Goal: Task Accomplishment & Management: Use online tool/utility

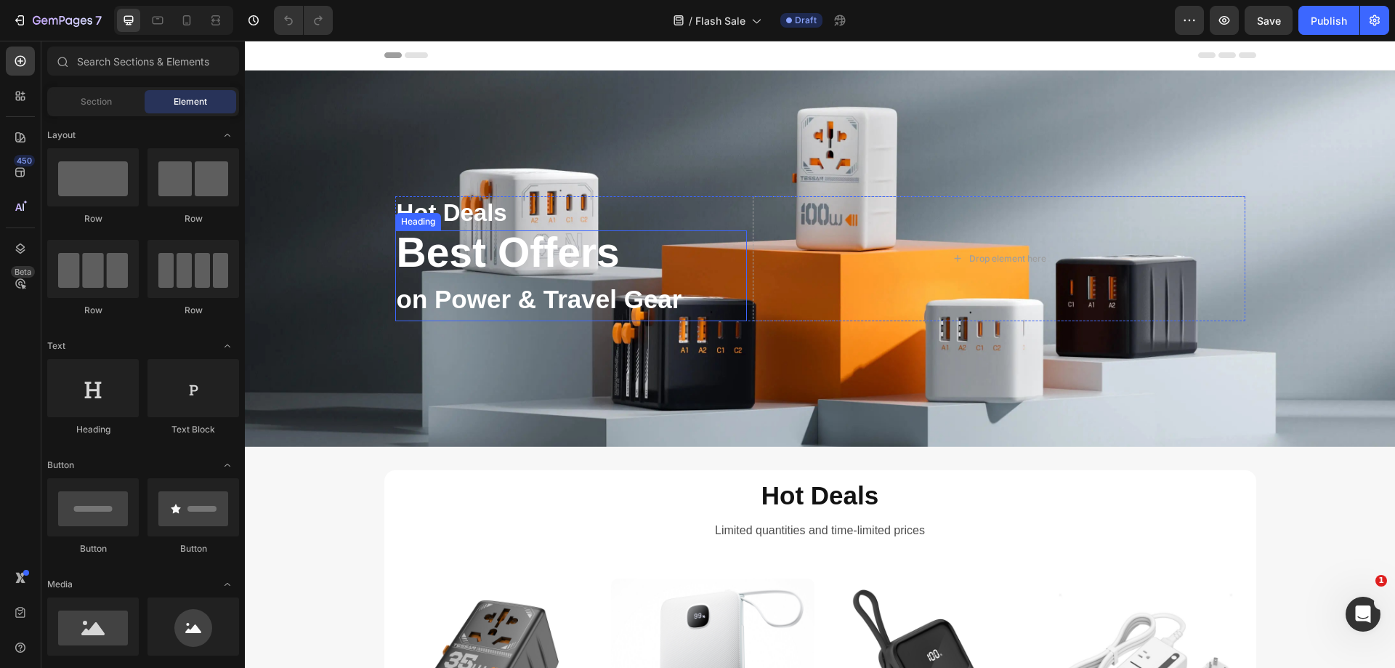
click at [491, 257] on h2 "Best Offers on Power & Travel Gear" at bounding box center [571, 275] width 352 height 91
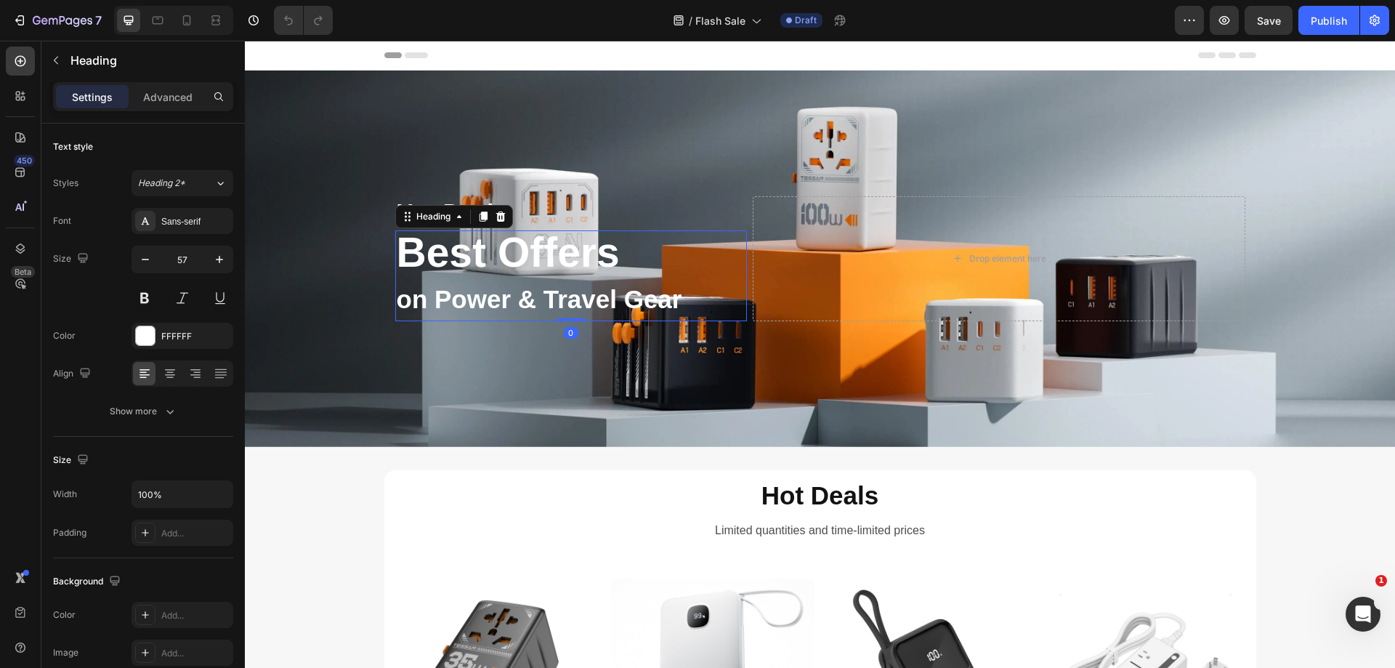
click at [491, 257] on h2 "Best Offers on Power & Travel Gear" at bounding box center [571, 275] width 352 height 91
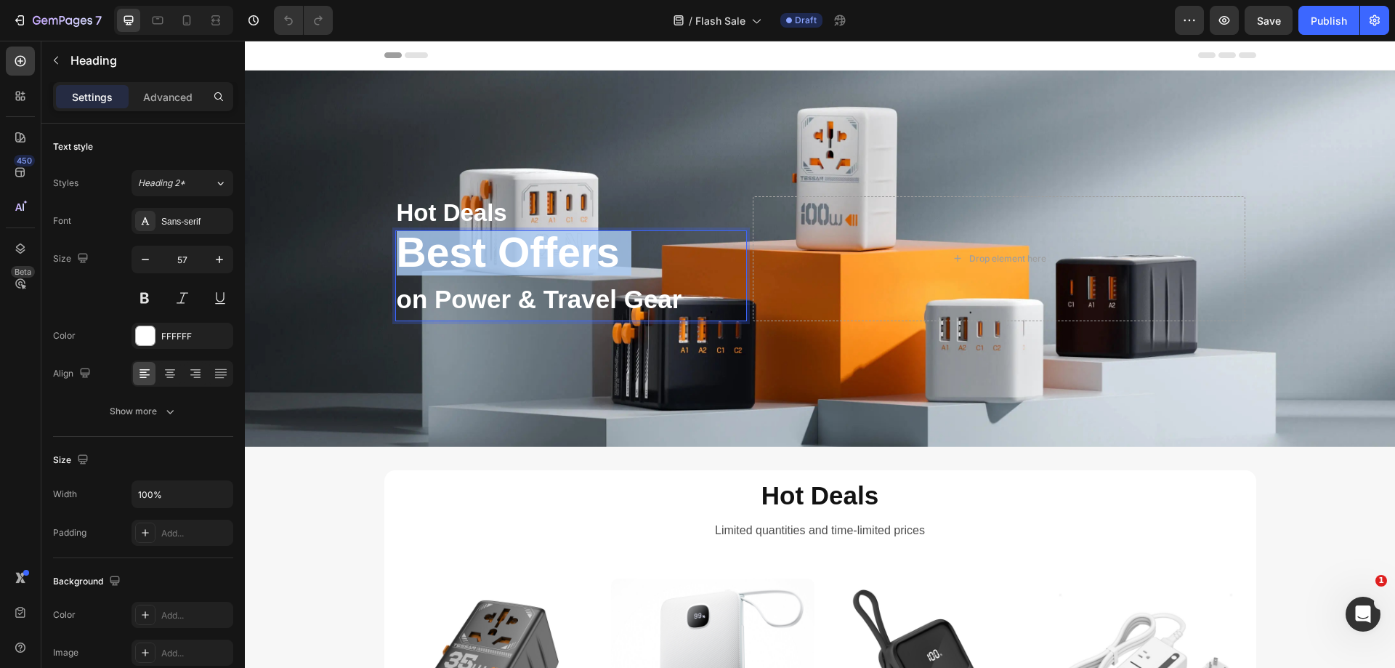
click at [491, 257] on p "Best Offers on Power & Travel Gear" at bounding box center [571, 276] width 349 height 88
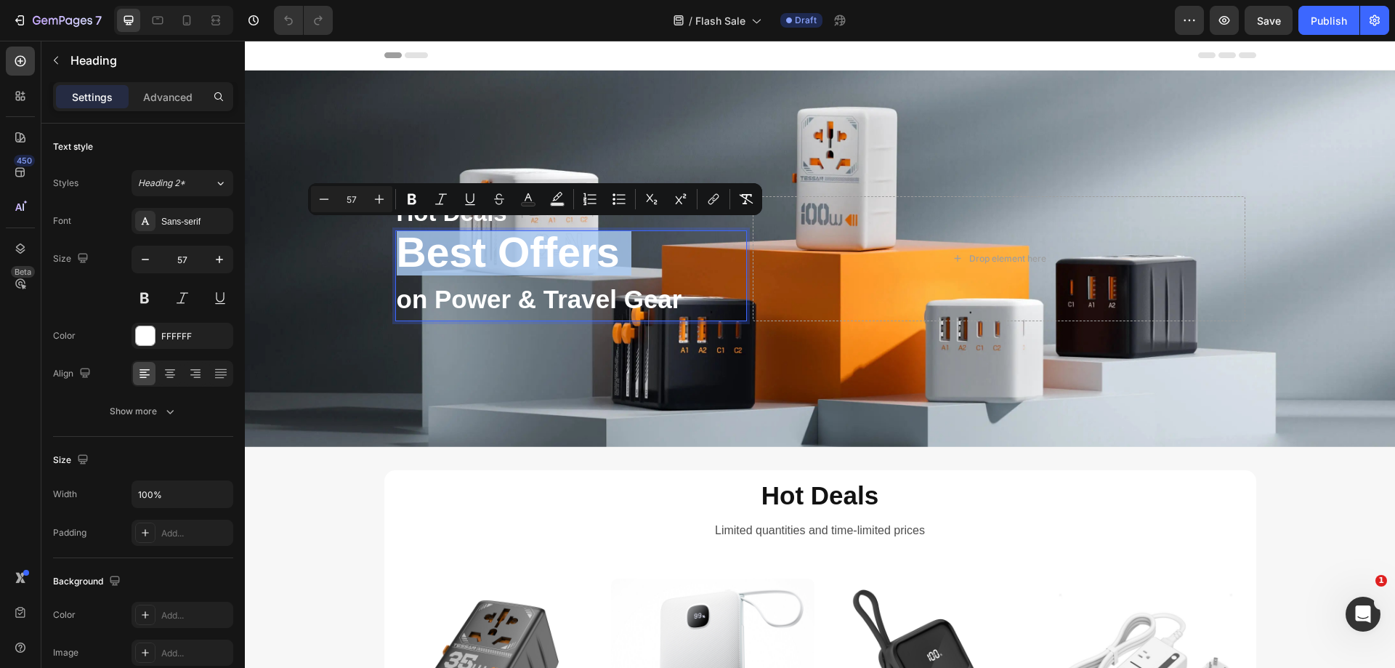
click at [481, 234] on p "Best Offers on Power & Travel Gear" at bounding box center [571, 276] width 349 height 88
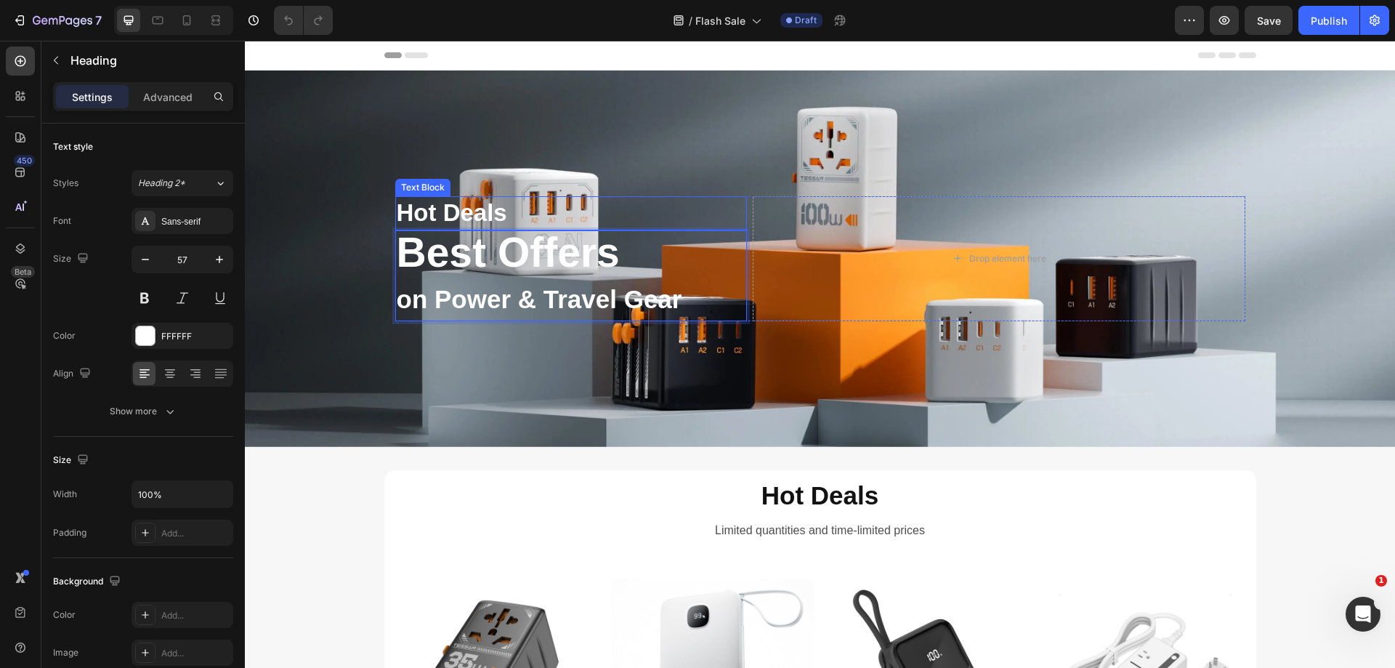
click at [477, 218] on p "Hot Deals" at bounding box center [571, 213] width 349 height 31
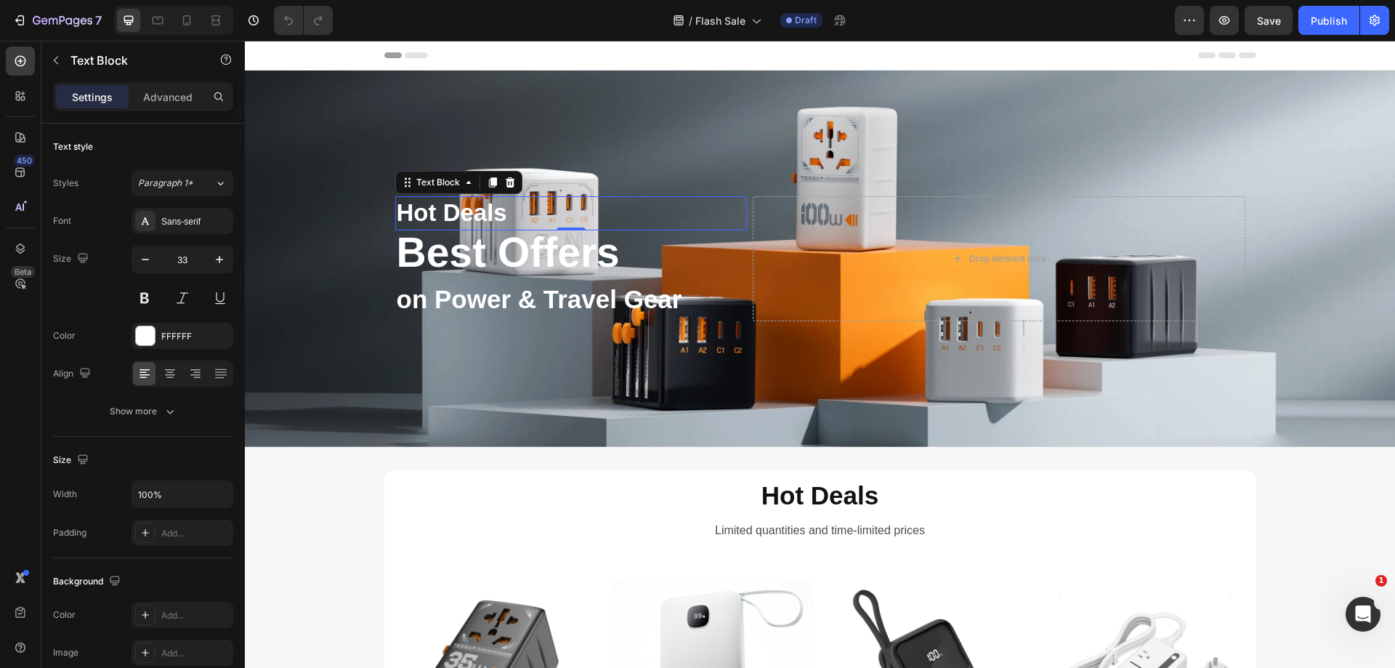
click at [477, 218] on p "Hot Deals" at bounding box center [571, 213] width 349 height 31
click at [493, 261] on p "Best Offers on Power & Travel Gear" at bounding box center [571, 276] width 349 height 88
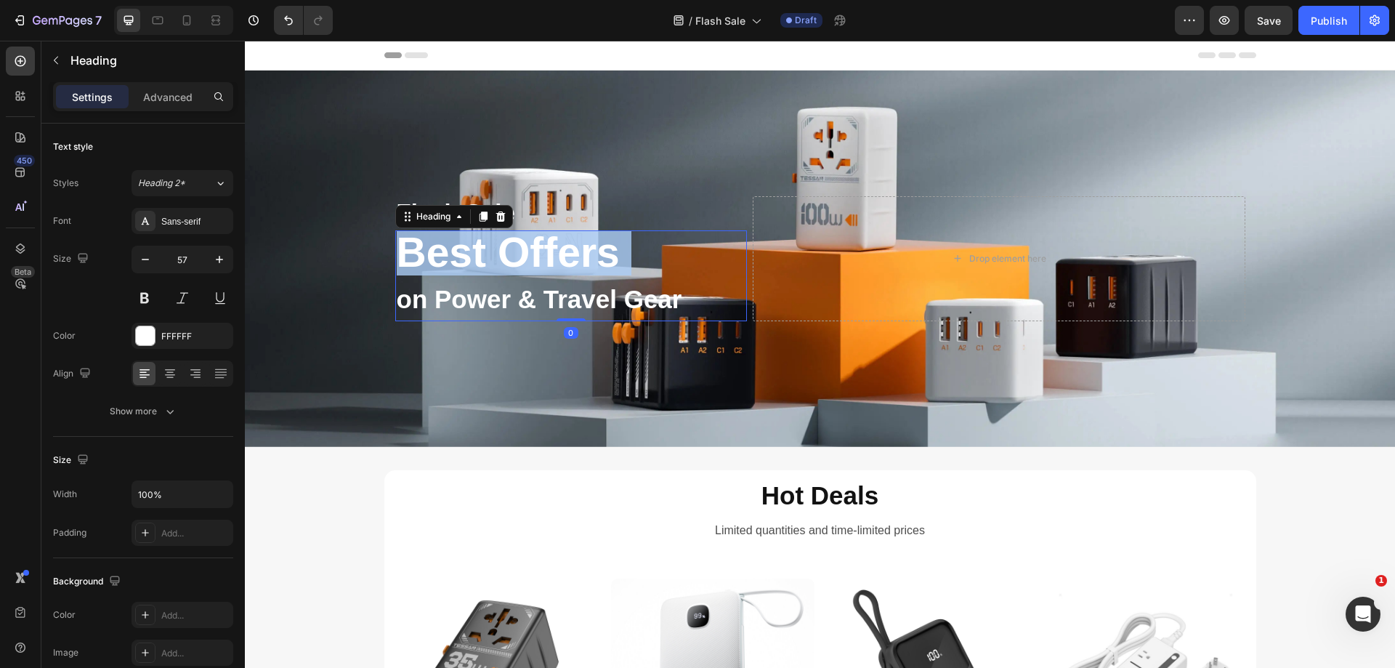
click at [493, 261] on p "Best Offers on Power & Travel Gear" at bounding box center [571, 276] width 349 height 88
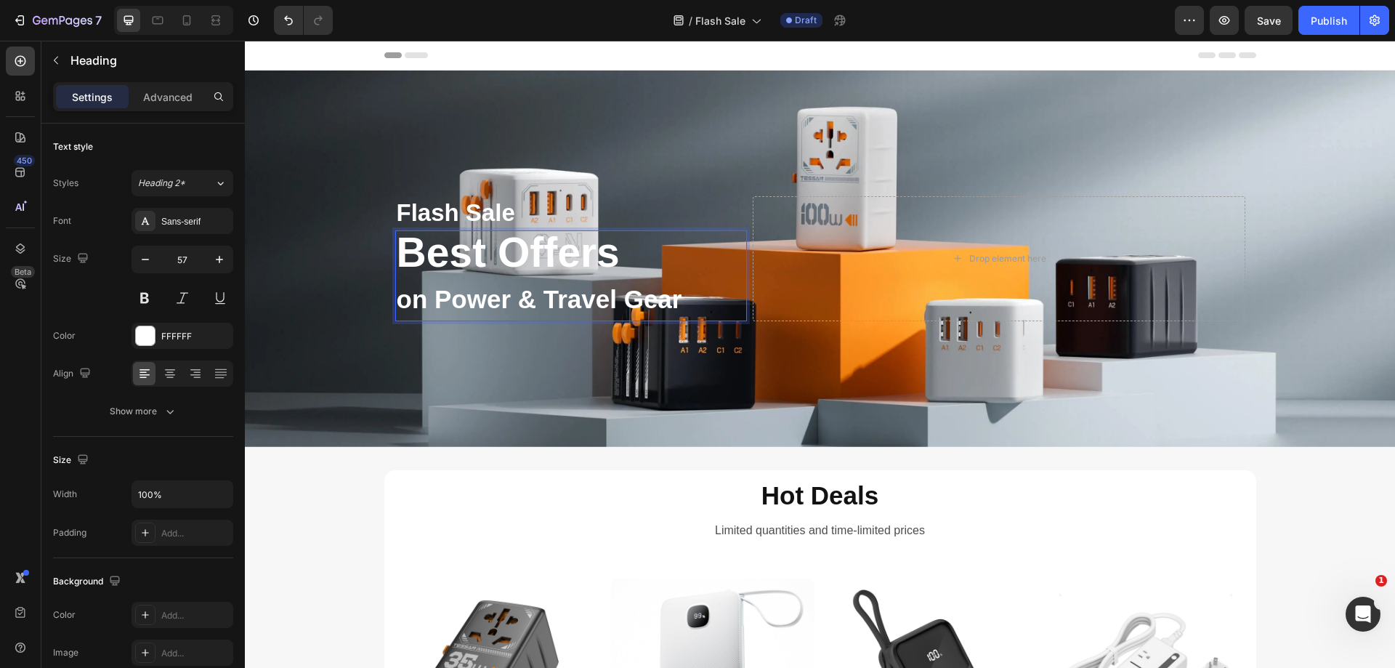
click at [473, 306] on span "on Power & Travel Gear" at bounding box center [540, 299] width 286 height 28
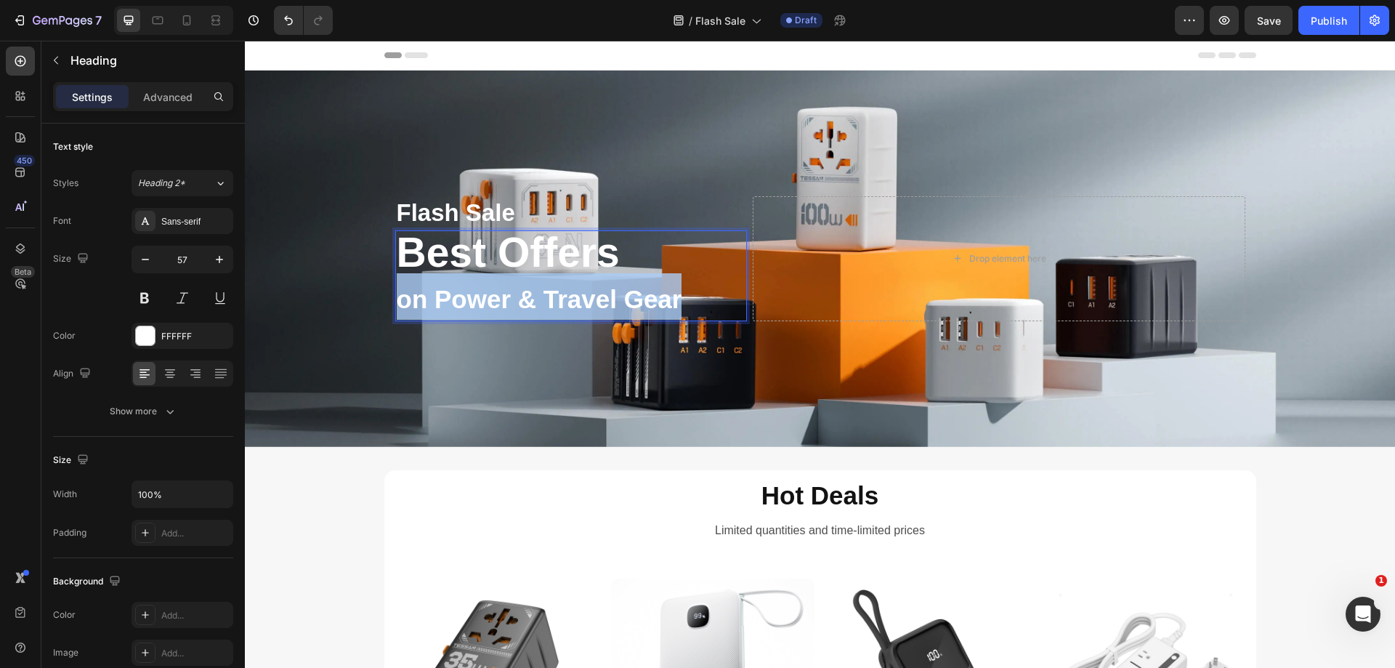
click at [473, 306] on span "on Power & Travel Gear" at bounding box center [540, 299] width 286 height 28
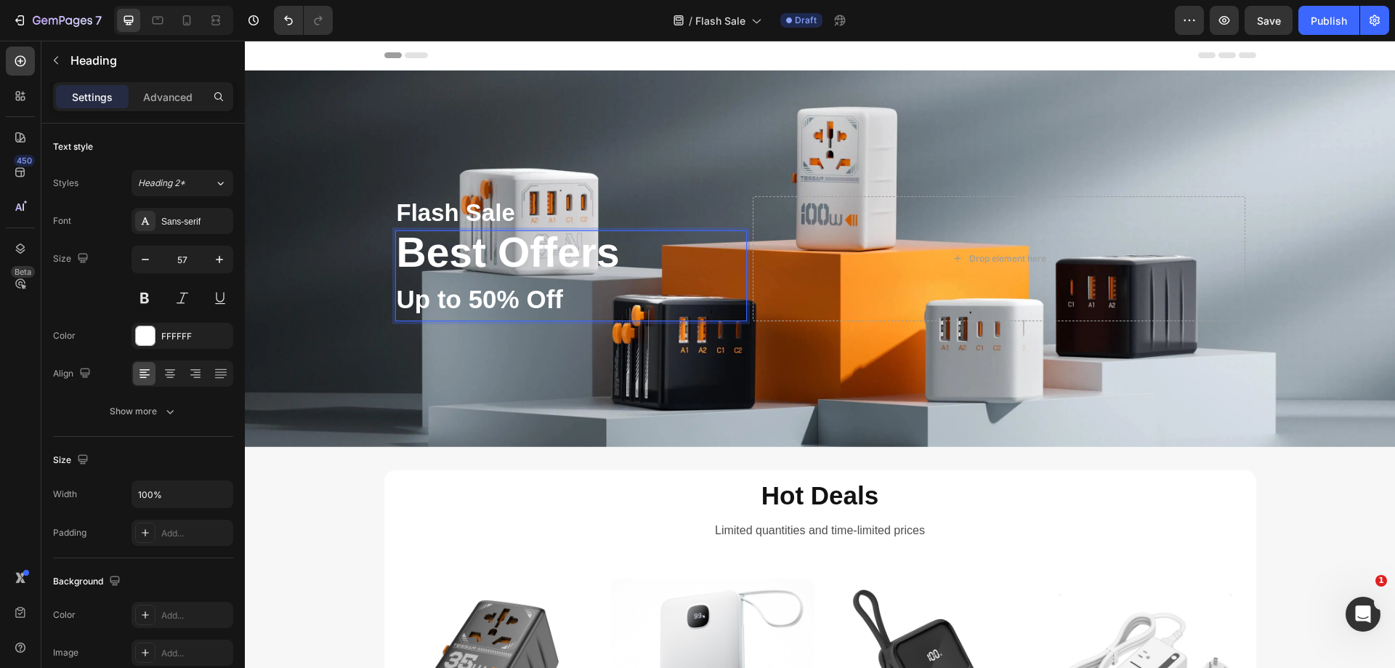
click at [574, 259] on p "Best Offers Up to 50% Off" at bounding box center [571, 276] width 349 height 88
click at [417, 254] on p "Best Offers Up to 50% Off" at bounding box center [571, 276] width 349 height 88
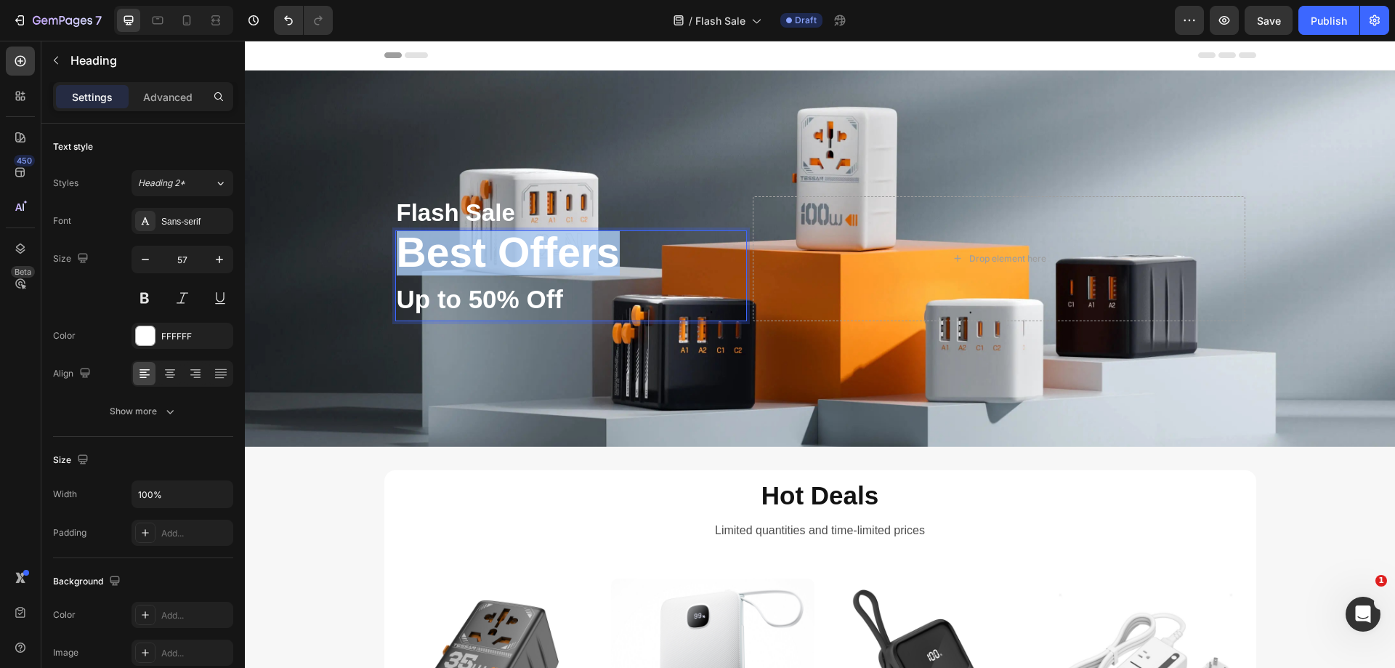
drag, startPoint x: 617, startPoint y: 259, endPoint x: 395, endPoint y: 250, distance: 222.5
click at [397, 250] on p "Best Offers Up to 50% Off" at bounding box center [571, 276] width 349 height 88
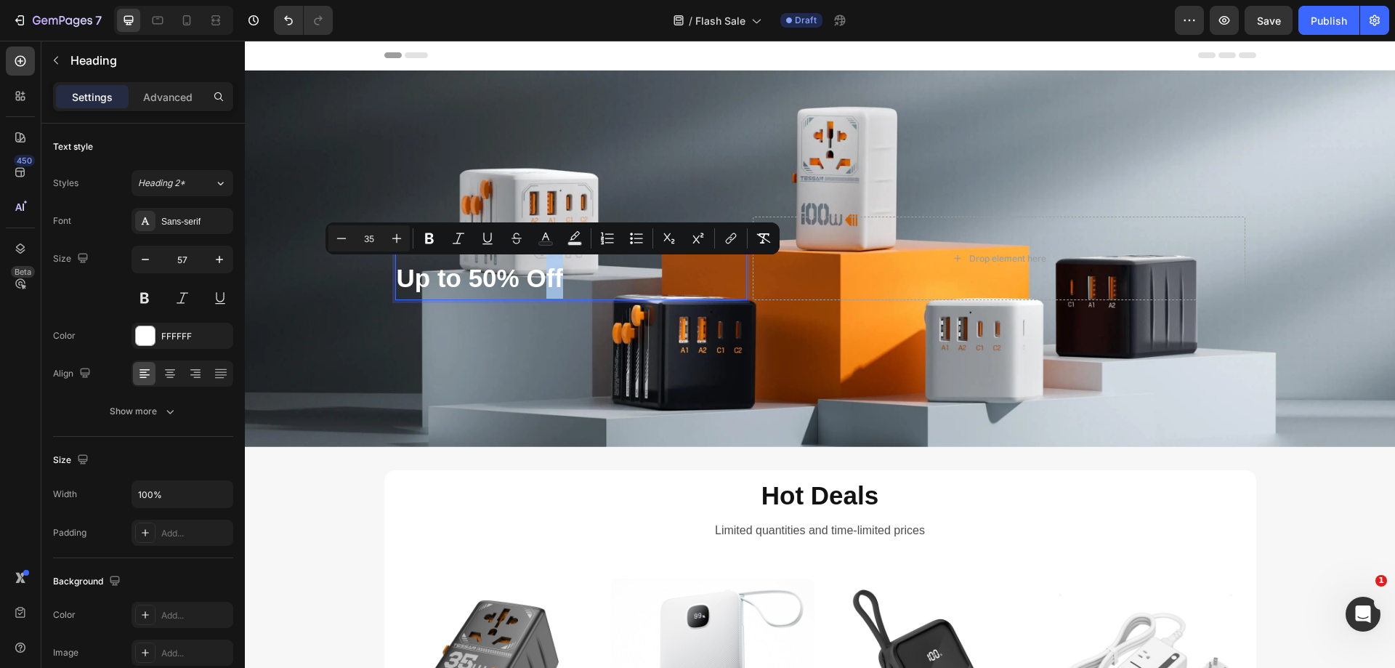
drag, startPoint x: 547, startPoint y: 279, endPoint x: 567, endPoint y: 281, distance: 19.7
click at [567, 281] on p "Up to 50% Off" at bounding box center [571, 275] width 349 height 47
drag, startPoint x: 469, startPoint y: 275, endPoint x: 588, endPoint y: 286, distance: 119.7
click at [588, 286] on p "Up to 50% OFF" at bounding box center [571, 275] width 349 height 47
click at [340, 242] on input "35" at bounding box center [334, 238] width 29 height 17
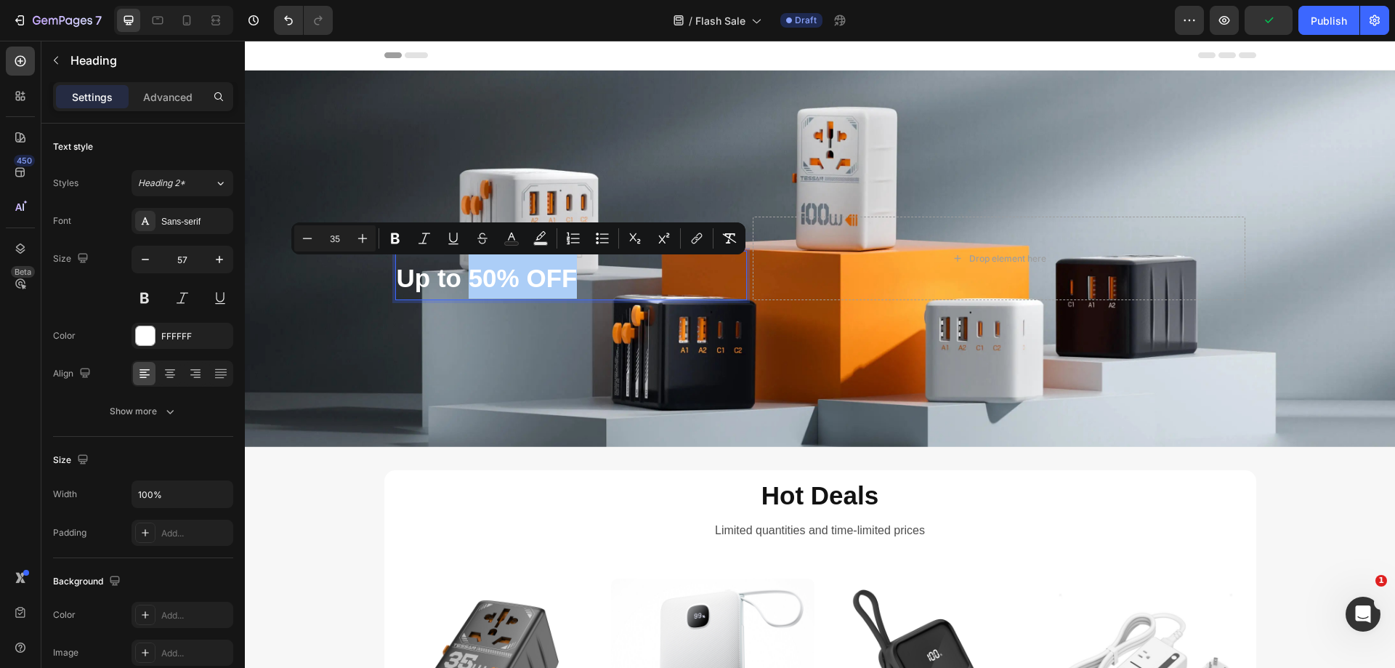
click at [340, 242] on input "35" at bounding box center [334, 238] width 29 height 17
click at [336, 238] on input "50" at bounding box center [334, 238] width 29 height 17
type input "60"
click at [482, 284] on span "50% OFF" at bounding box center [554, 273] width 187 height 49
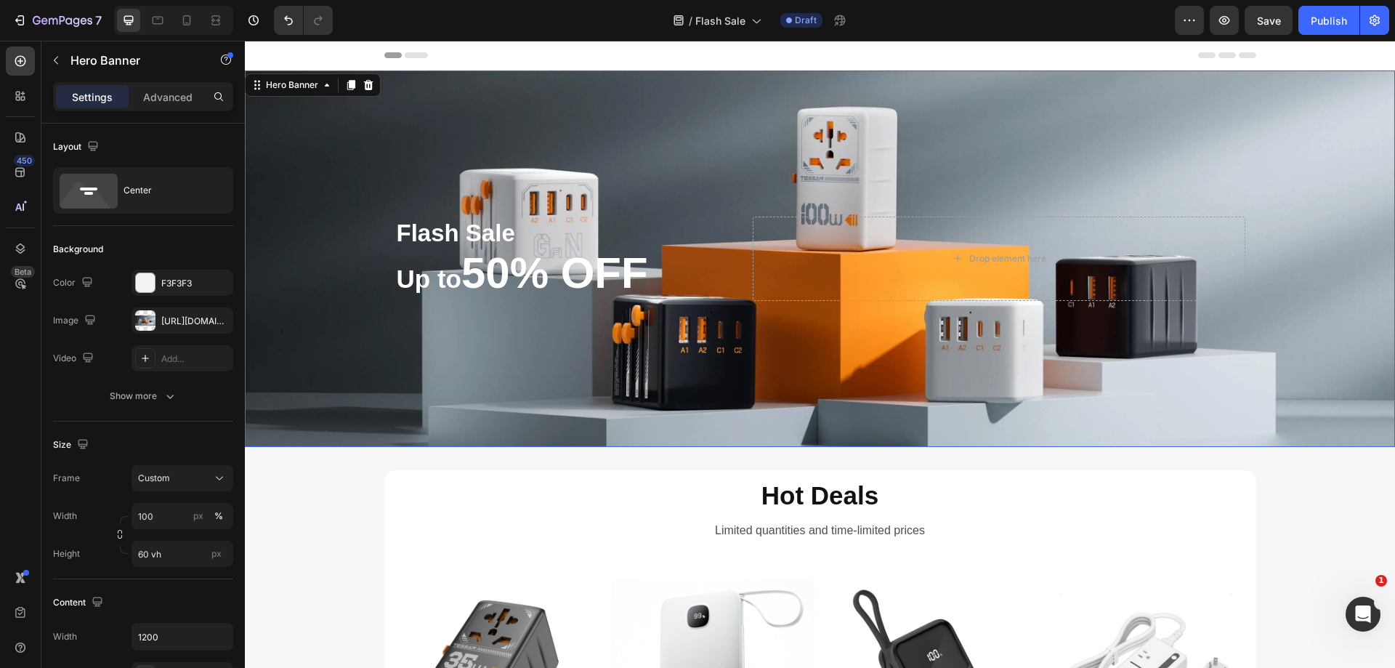
click at [506, 352] on div "Background Image" at bounding box center [820, 258] width 1150 height 376
